Goal: Ask a question

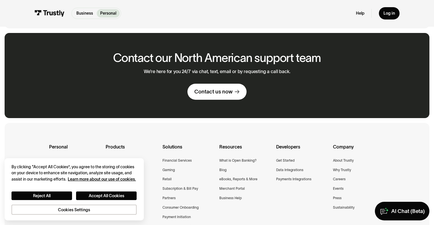
scroll to position [386, 0]
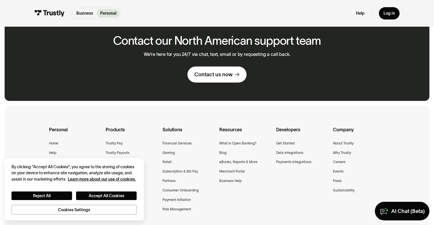
click at [215, 77] on link "Contact us now" at bounding box center [217, 75] width 59 height 16
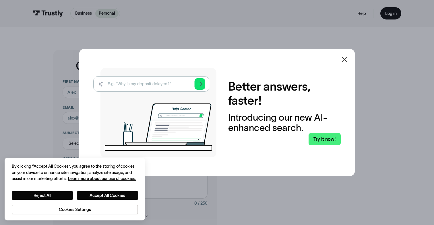
click at [344, 59] on icon at bounding box center [344, 59] width 5 height 5
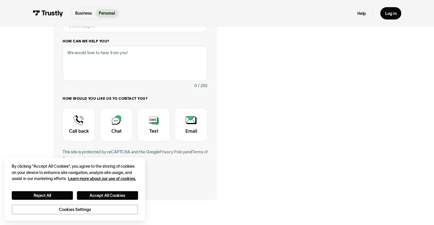
scroll to position [125, 0]
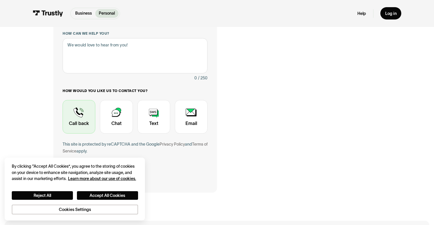
click at [80, 116] on div "Contact Trustly Support" at bounding box center [79, 117] width 33 height 34
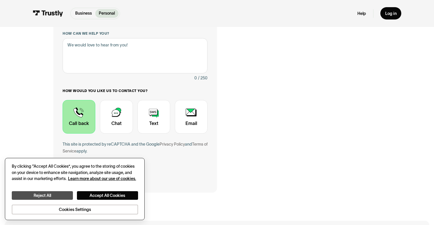
click at [61, 197] on button "Reject All" at bounding box center [42, 196] width 61 height 9
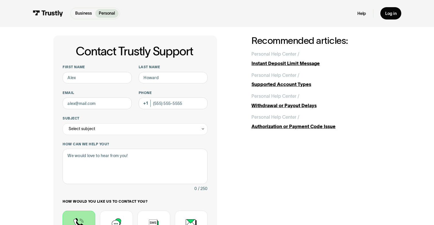
scroll to position [9, 0]
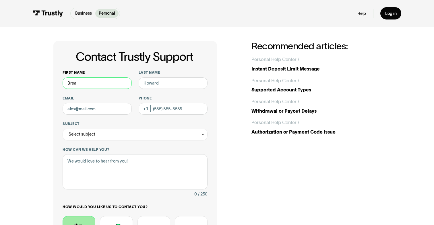
type input "Brea"
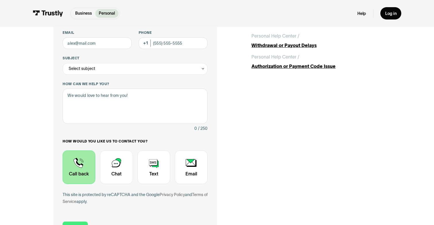
scroll to position [76, 0]
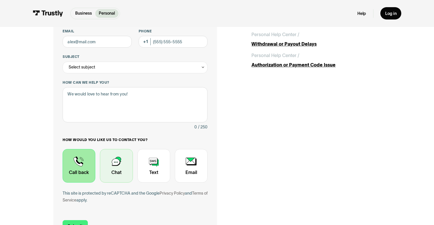
type input "[PERSON_NAME]"
click at [118, 169] on div "Contact Trustly Support" at bounding box center [116, 166] width 33 height 34
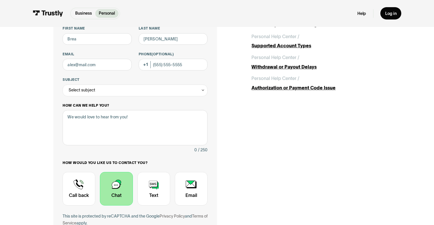
scroll to position [10, 0]
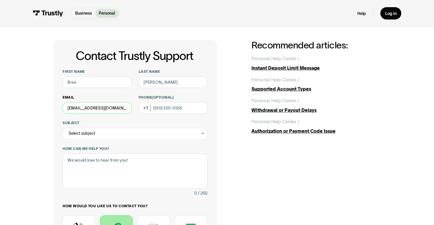
type input "[EMAIL_ADDRESS][DOMAIN_NAME]"
type input "[PHONE_NUMBER]"
click at [85, 131] on div "Select subject" at bounding box center [82, 133] width 27 height 7
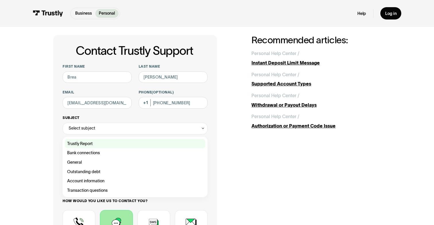
scroll to position [18, 0]
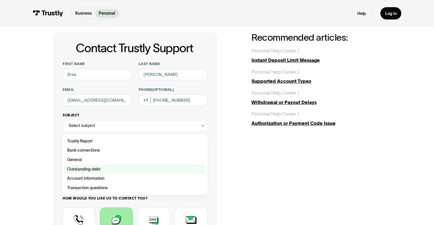
click at [94, 169] on div "Contact Trustly Support" at bounding box center [135, 169] width 140 height 9
type input "**********"
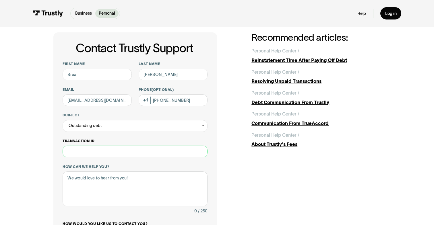
click at [101, 152] on input "Transaction ID" at bounding box center [135, 152] width 145 height 12
click at [98, 152] on input "Transaction ID" at bounding box center [135, 152] width 145 height 12
paste input "**********"
type input "**********"
click at [90, 182] on textarea "How can we help you?" at bounding box center [135, 189] width 145 height 35
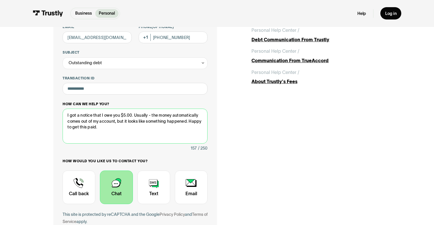
scroll to position [80, 0]
drag, startPoint x: 148, startPoint y: 115, endPoint x: 136, endPoint y: 114, distance: 12.9
click at [136, 114] on textarea "I got a notice that I owe you $5.00. Usually - the money automatically comes ou…" at bounding box center [135, 126] width 145 height 35
click at [129, 125] on textarea "I got a notice that I owe you $5.00. When I've used Trustly in the past - the m…" at bounding box center [135, 126] width 145 height 35
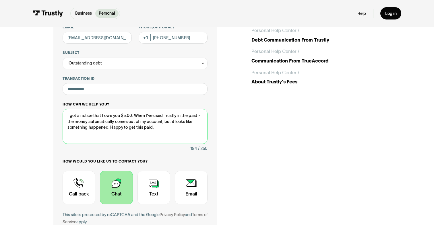
click at [129, 125] on textarea "I got a notice that I owe you $5.00. When I've used Trustly in the past - the m…" at bounding box center [135, 126] width 145 height 35
click at [152, 125] on textarea "I got a notice that I owe you $5.00. When I've used Trustly in the past - the m…" at bounding box center [135, 126] width 145 height 35
drag, startPoint x: 152, startPoint y: 125, endPoint x: 108, endPoint y: 125, distance: 44.2
click at [108, 125] on textarea "I got a notice that I owe you $5.00. When I've used Trustly in the past - the m…" at bounding box center [135, 126] width 145 height 35
click at [121, 124] on textarea "I got a notice that I owe you $5.00. When I've used Trustly in the past - the m…" at bounding box center [135, 126] width 145 height 35
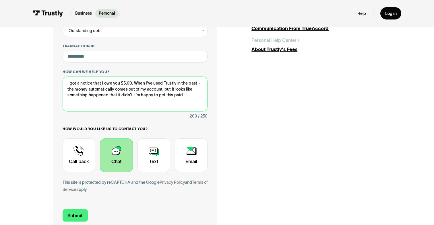
scroll to position [113, 0]
type textarea "I got a notice that I owe you $5.00. When I've used Trustly in the past - the m…"
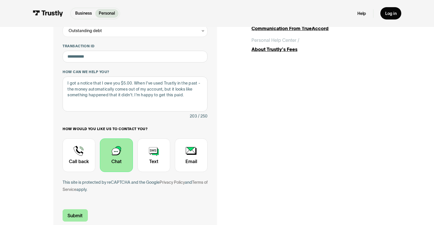
click at [78, 214] on input "Submit" at bounding box center [75, 216] width 25 height 12
type input "[PHONE_NUMBER]"
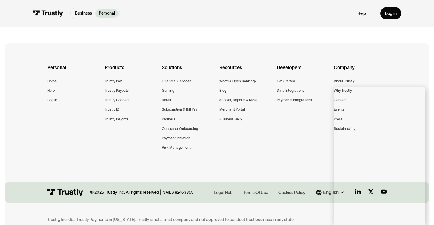
scroll to position [124, 0]
